Goal: Check status: Check status

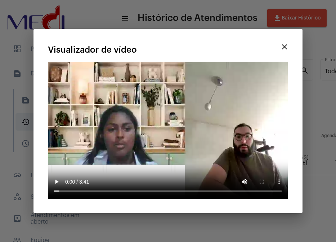
scroll to position [0, 493]
click at [285, 47] on mat-icon "close" at bounding box center [284, 47] width 9 height 9
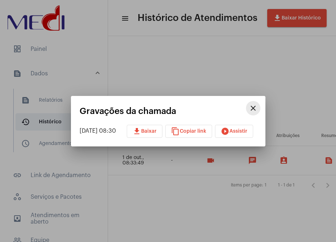
click at [260, 107] on button "close" at bounding box center [253, 108] width 14 height 14
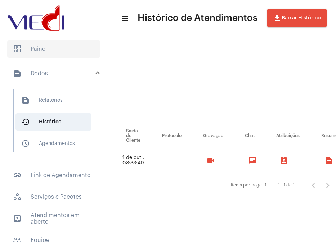
click at [39, 48] on span "dashboard Painel" at bounding box center [53, 48] width 93 height 17
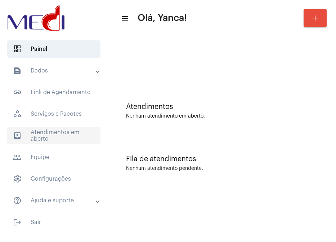
click at [61, 140] on span "outbox_outline Atendimentos em aberto" at bounding box center [53, 135] width 93 height 17
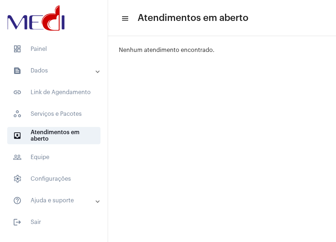
click at [53, 66] on mat-expansion-panel-header "text_snippet_outlined Dados" at bounding box center [55, 70] width 103 height 17
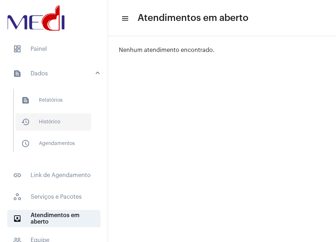
click at [35, 117] on span "history_outlined Histórico" at bounding box center [53, 121] width 76 height 17
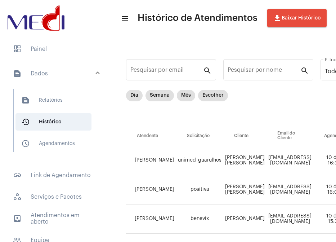
click at [133, 166] on td "[PERSON_NAME]" at bounding box center [151, 160] width 50 height 29
click at [139, 97] on mat-chip "Dia" at bounding box center [134, 96] width 17 height 12
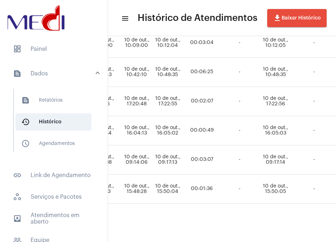
scroll to position [531, 556]
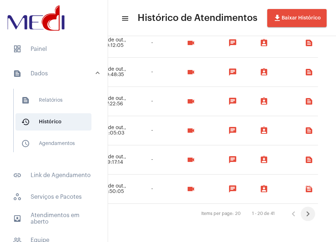
click at [303, 210] on icon "Próxima página" at bounding box center [308, 214] width 10 height 10
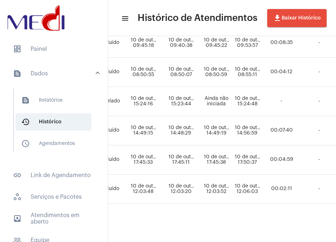
scroll to position [531, 547]
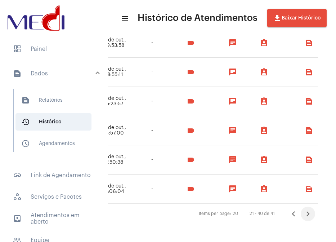
click at [303, 209] on icon "Próxima página" at bounding box center [308, 214] width 10 height 10
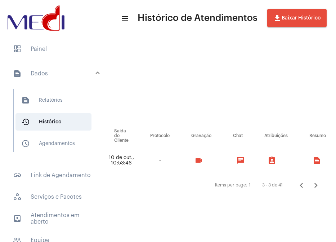
scroll to position [0, 522]
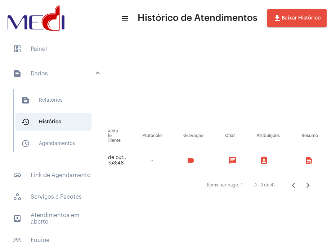
click at [304, 184] on icon "Próxima página" at bounding box center [308, 185] width 10 height 10
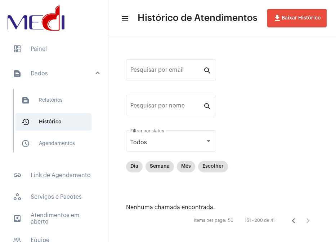
scroll to position [7, 0]
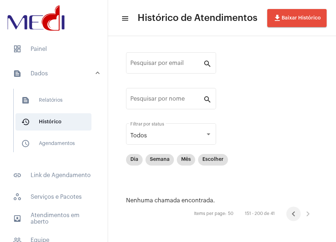
click at [289, 214] on icon "Página anterior" at bounding box center [294, 214] width 10 height 10
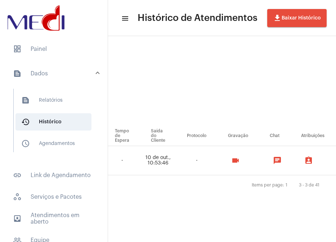
scroll to position [0, 522]
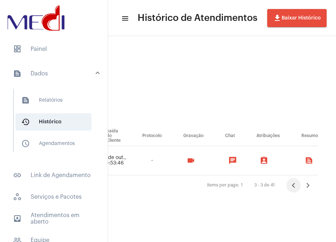
click at [290, 188] on icon "Página anterior" at bounding box center [294, 185] width 10 height 10
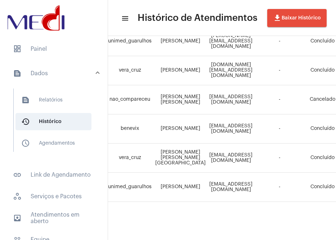
scroll to position [531, 0]
